Goal: Task Accomplishment & Management: Manage account settings

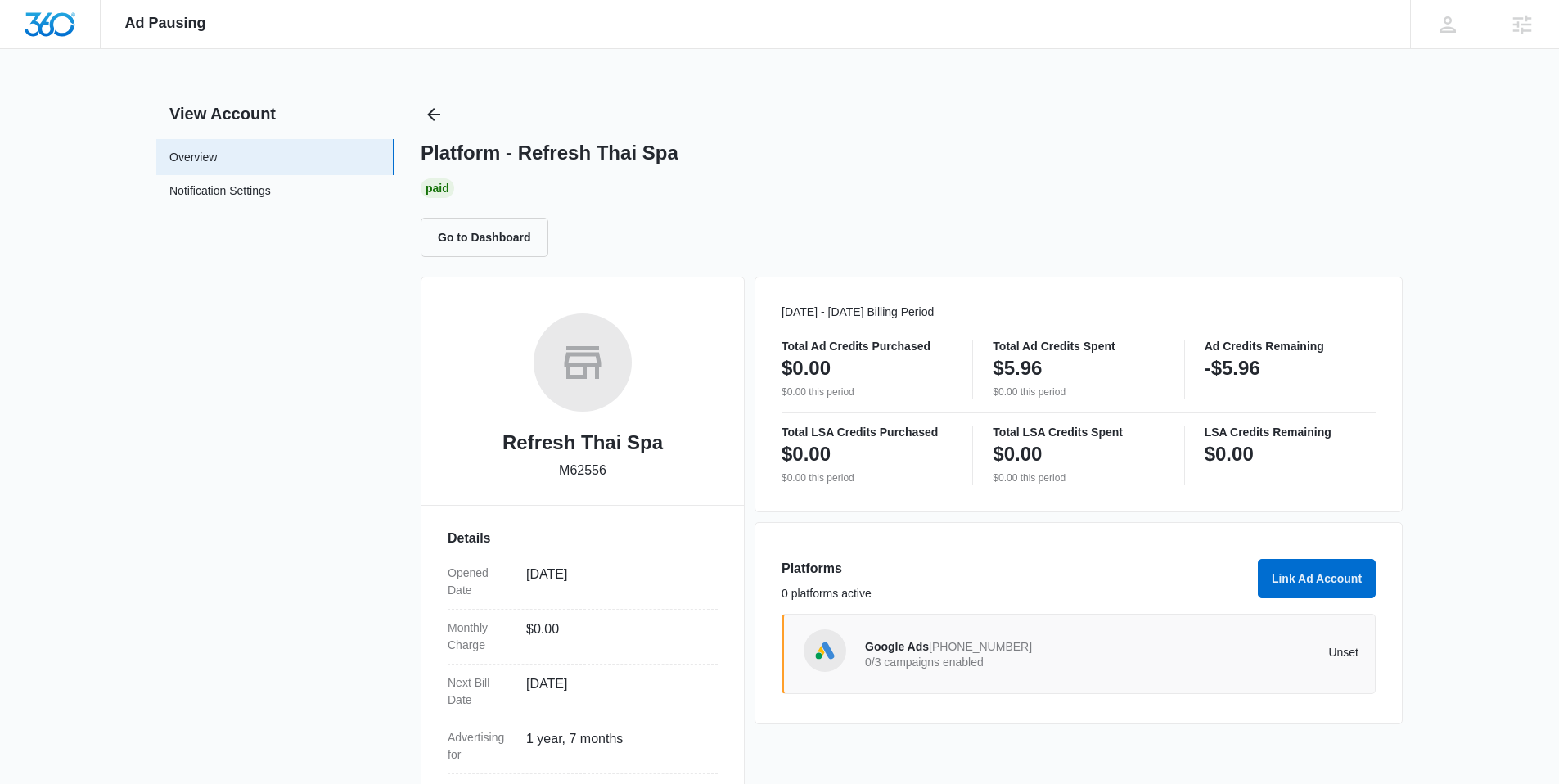
click at [951, 651] on span "[PHONE_NUMBER]" at bounding box center [981, 646] width 103 height 13
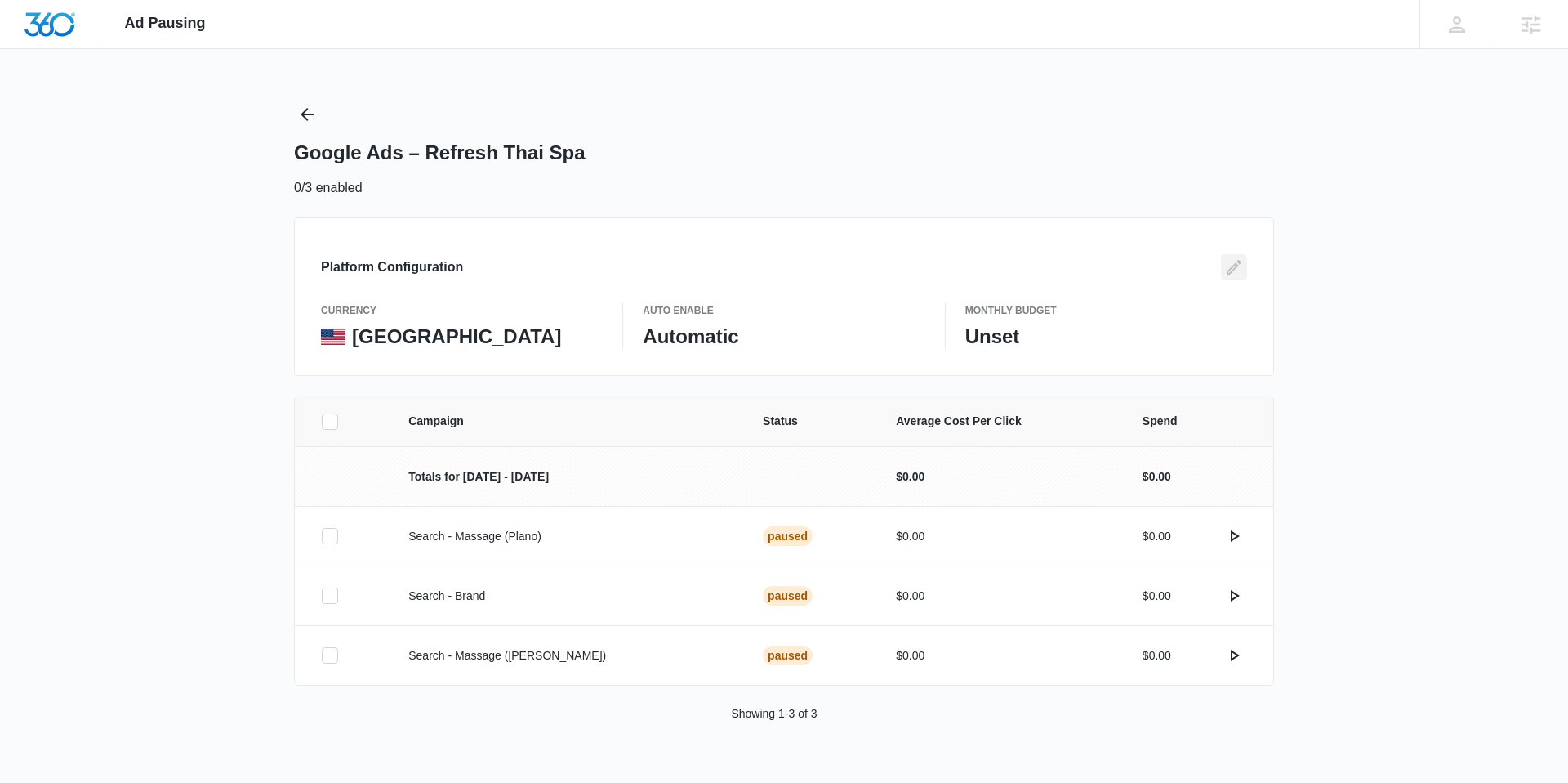
click at [1231, 269] on icon "Edit" at bounding box center [1234, 266] width 20 height 20
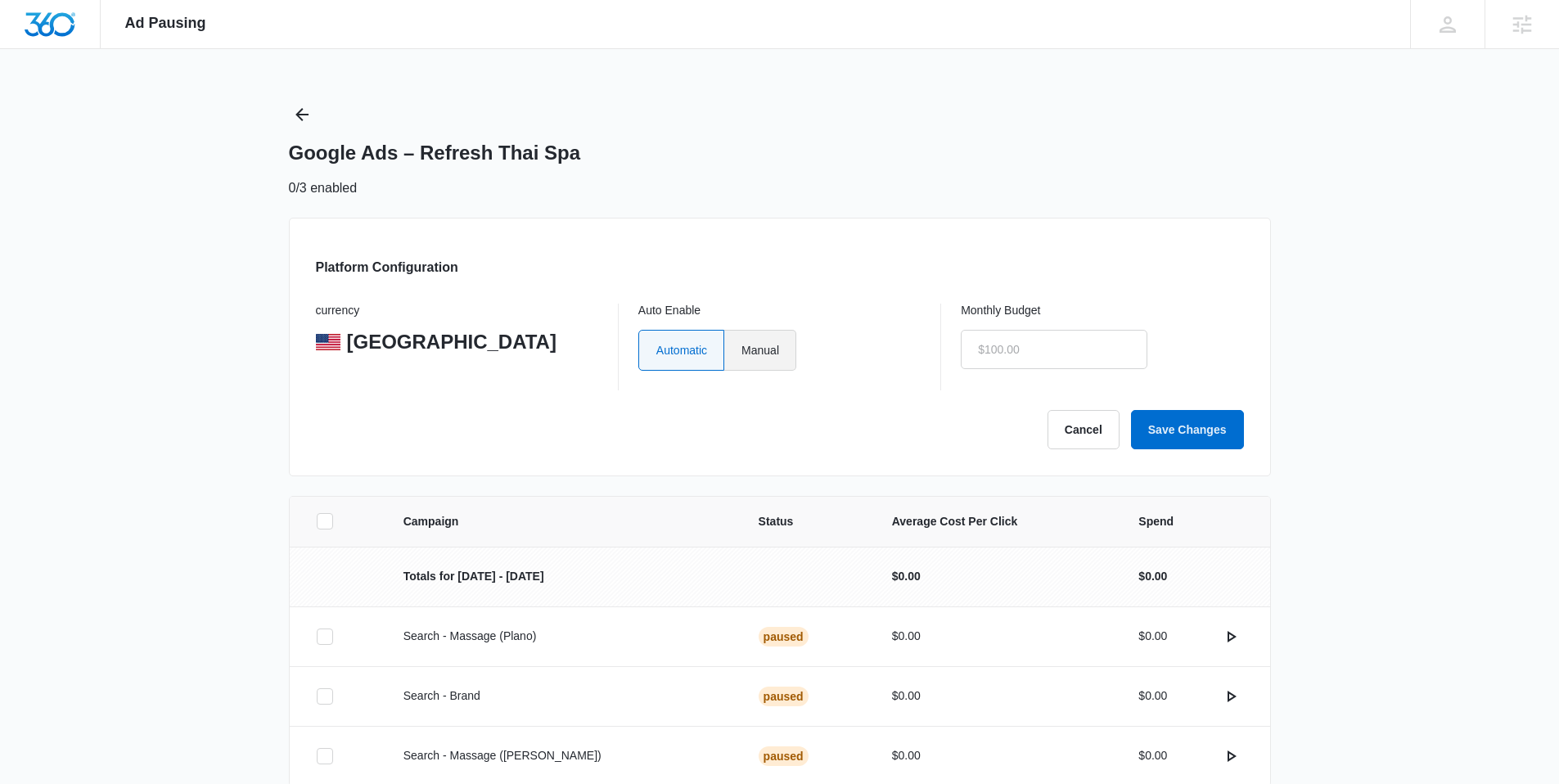
click at [771, 354] on label "Manual" at bounding box center [760, 350] width 72 height 41
click at [741, 350] on input "Manual" at bounding box center [740, 349] width 1 height 1
radio input "true"
click at [999, 350] on input "text" at bounding box center [1054, 349] width 186 height 39
click button "Save Changes" at bounding box center [1187, 430] width 113 height 39
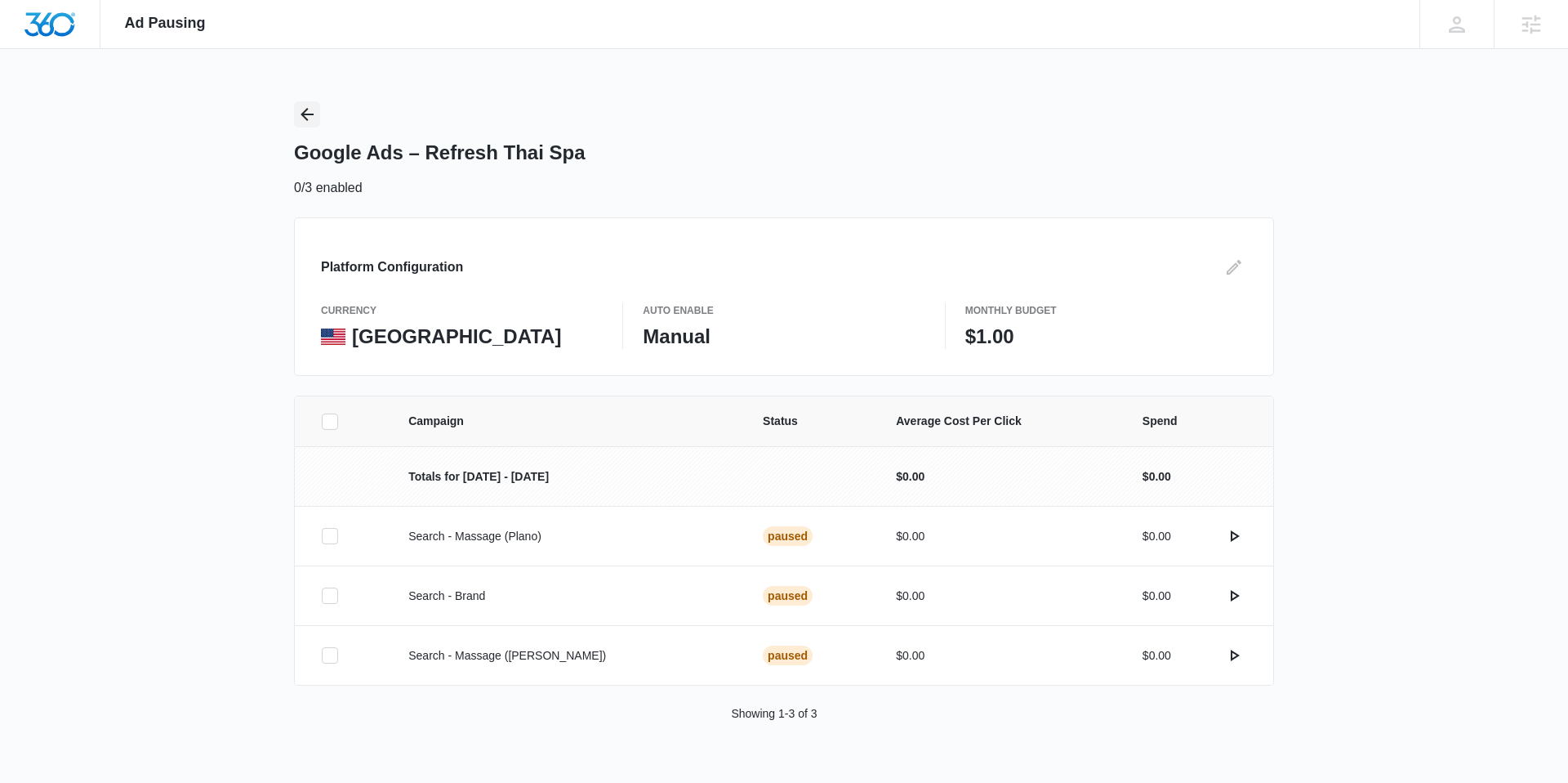
click at [305, 111] on icon "Back" at bounding box center [307, 114] width 13 height 13
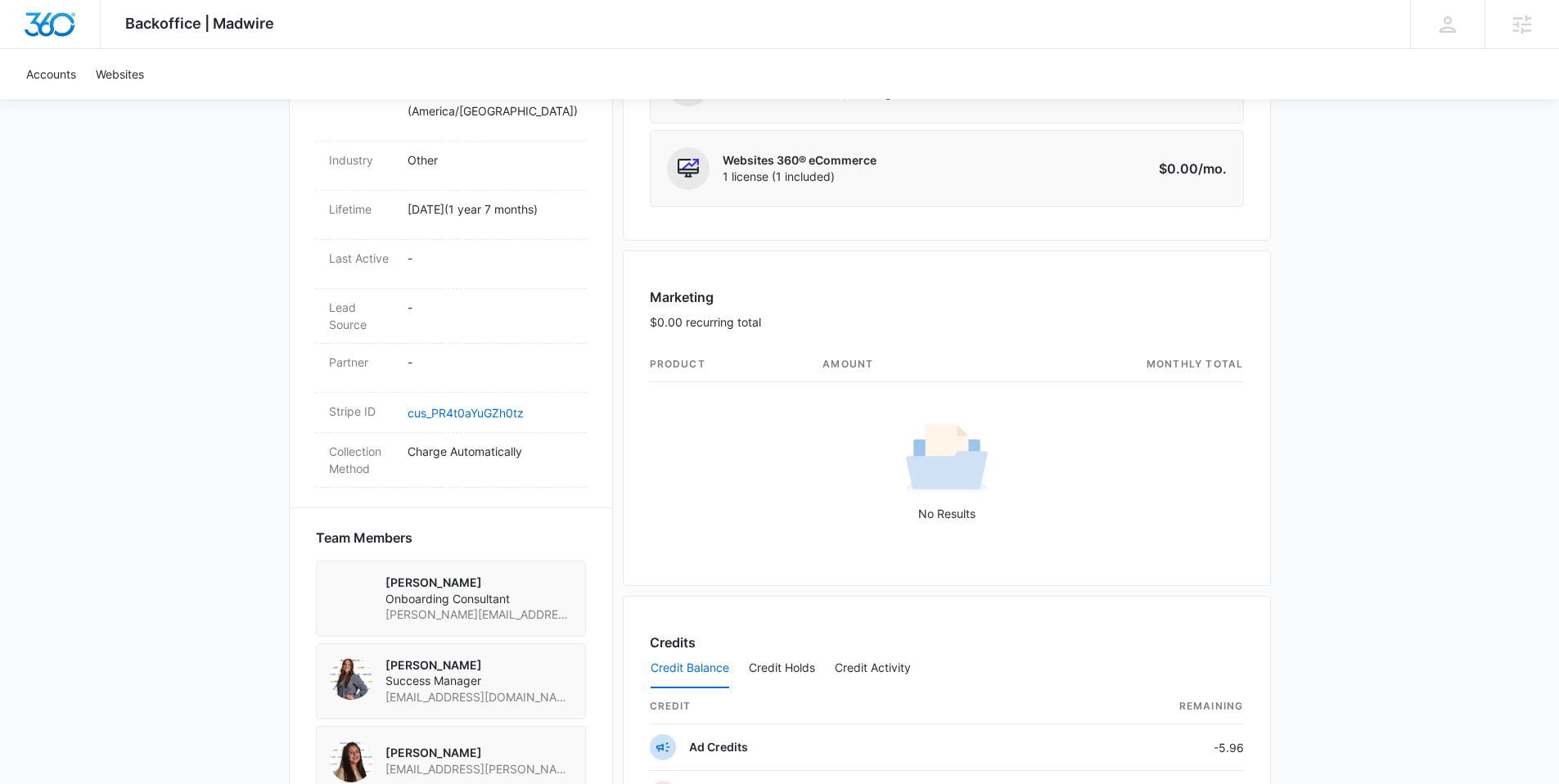
scroll to position [796, 0]
